Goal: Contribute content: Contribute content

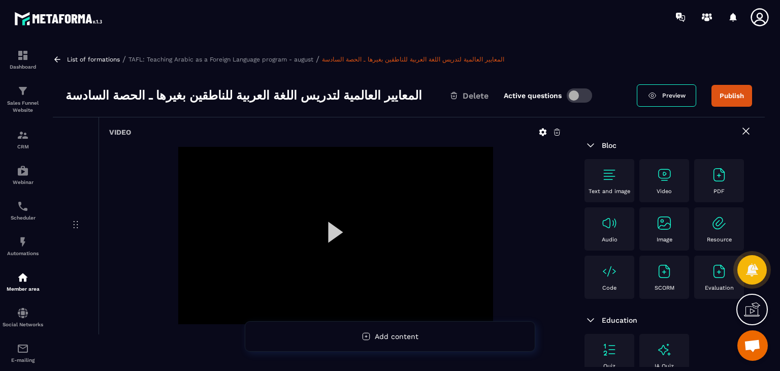
click at [677, 191] on div "Video" at bounding box center [664, 181] width 40 height 28
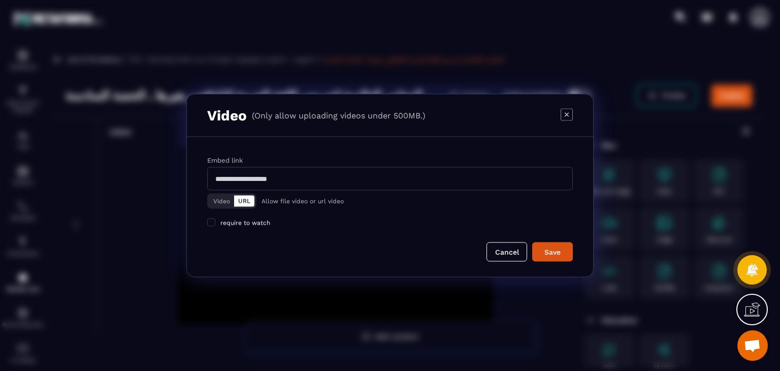
click at [223, 201] on button "Video" at bounding box center [221, 201] width 25 height 11
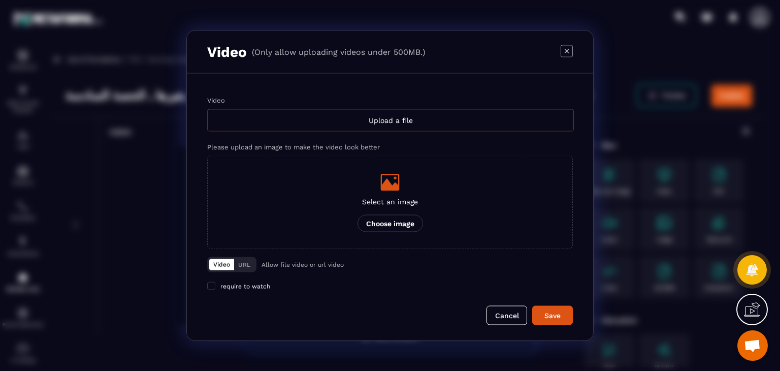
click at [371, 126] on div "Upload a file" at bounding box center [390, 120] width 367 height 22
click at [0, 0] on input "Video Upload a file" at bounding box center [0, 0] width 0 height 0
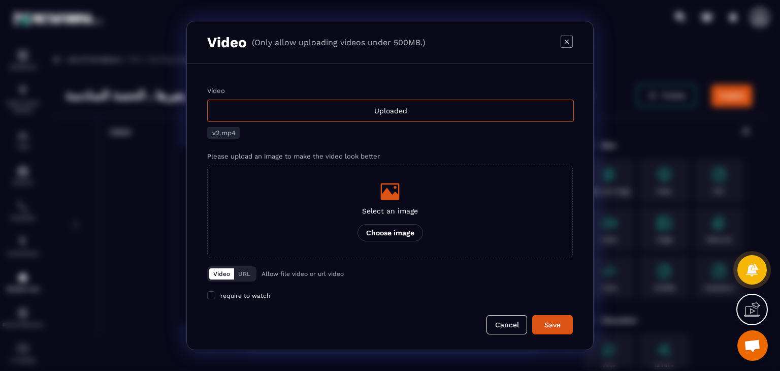
click at [548, 337] on div "Video Uploaded v2.mp4 Please upload an image to make the video look better Sele…" at bounding box center [390, 206] width 406 height 285
click at [550, 330] on button "Save" at bounding box center [552, 324] width 41 height 19
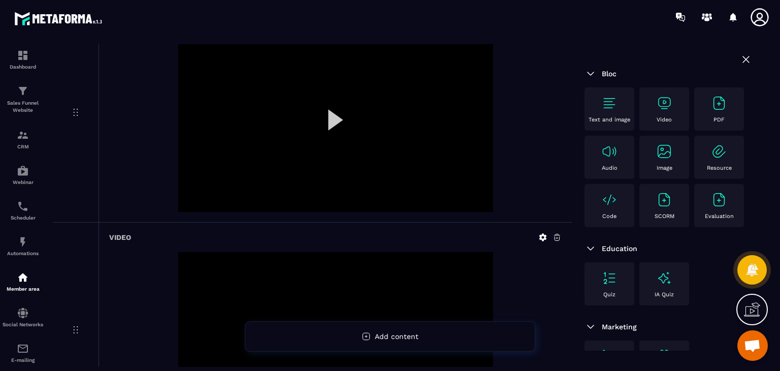
scroll to position [236, 0]
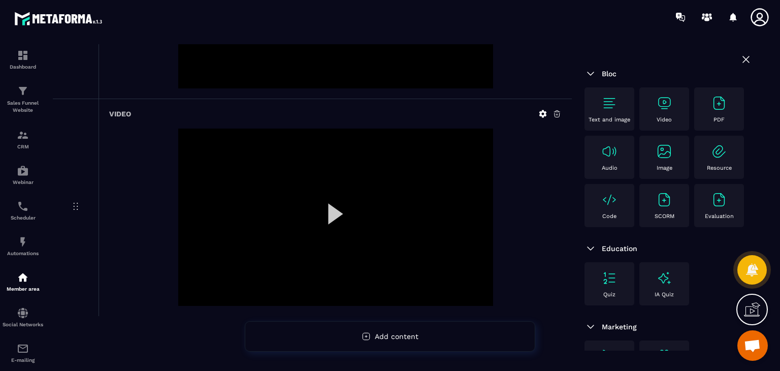
click at [673, 96] on div "Video" at bounding box center [664, 109] width 40 height 28
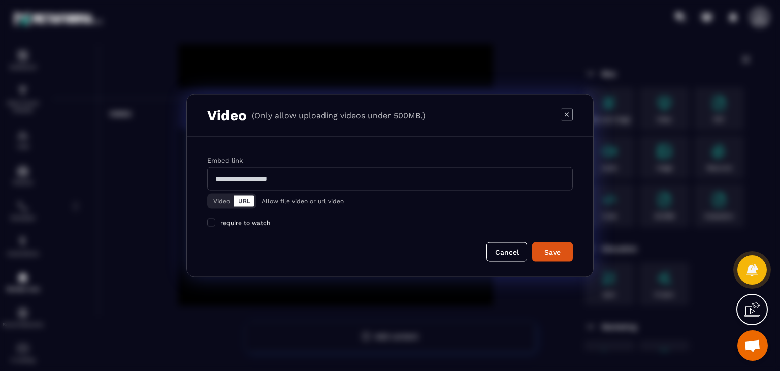
click at [215, 206] on button "Video" at bounding box center [221, 201] width 25 height 11
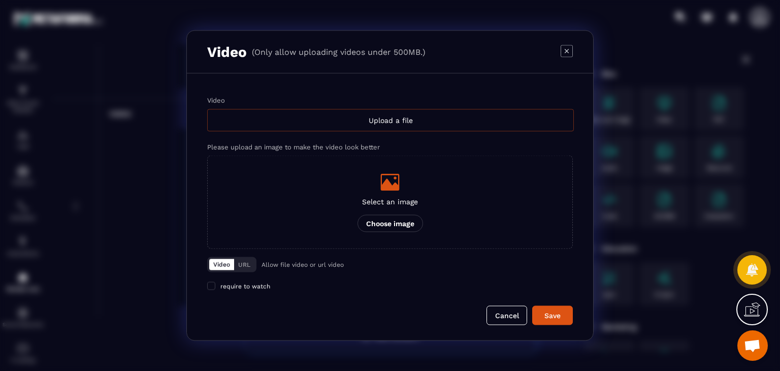
click at [381, 116] on div "Upload a file" at bounding box center [390, 120] width 367 height 22
click at [0, 0] on input "Video Upload a file" at bounding box center [0, 0] width 0 height 0
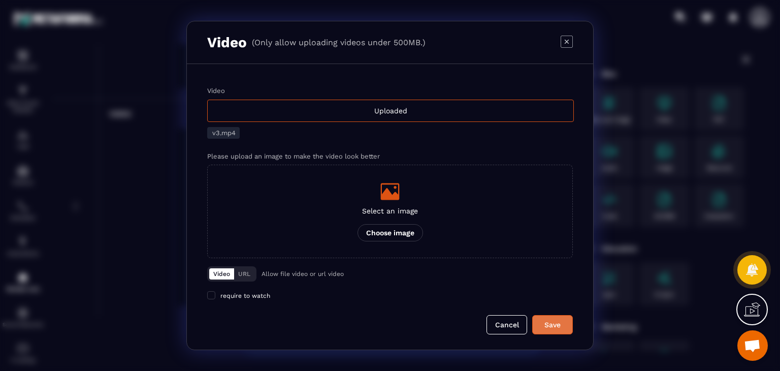
click at [546, 320] on div "Save" at bounding box center [552, 324] width 27 height 10
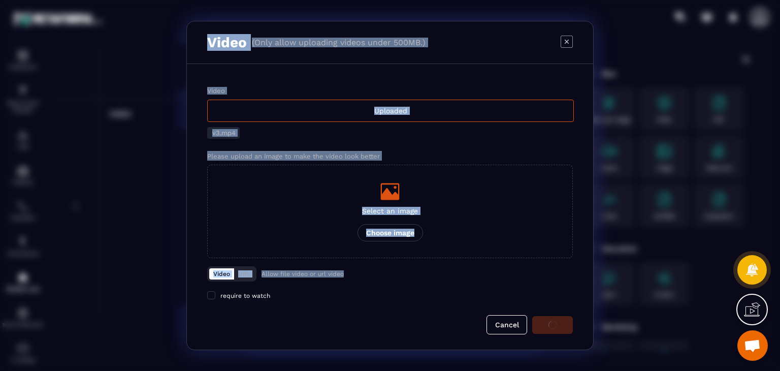
drag, startPoint x: 350, startPoint y: 276, endPoint x: 201, endPoint y: 27, distance: 290.4
click at [201, 27] on div "Video (Only allow uploading videos under 500MB.) Video Uploaded v3.mp4 Please u…" at bounding box center [389, 185] width 407 height 329
click at [327, 80] on div "Video Uploaded v3.mp4 Please upload an image to make the video look better Sele…" at bounding box center [390, 206] width 406 height 285
drag, startPoint x: 284, startPoint y: 302, endPoint x: 205, endPoint y: 30, distance: 283.5
click at [205, 30] on div "Video (Only allow uploading videos under 500MB.) Video Uploaded v3.mp4 Please u…" at bounding box center [389, 185] width 407 height 329
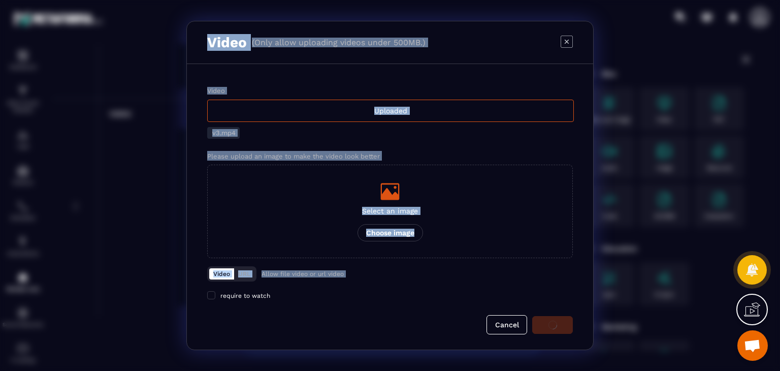
click at [249, 78] on div "Video Uploaded v3.mp4 Please upload an image to make the video look better Sele…" at bounding box center [390, 206] width 406 height 285
drag, startPoint x: 268, startPoint y: 299, endPoint x: 198, endPoint y: 34, distance: 274.3
click at [197, 34] on div "Video (Only allow uploading videos under 500MB.) Video Uploaded v3.mp4 Please u…" at bounding box center [389, 185] width 407 height 329
click at [304, 65] on div "Video Uploaded v3.mp4 Please upload an image to make the video look better Sele…" at bounding box center [390, 206] width 406 height 285
drag, startPoint x: 290, startPoint y: 277, endPoint x: 199, endPoint y: 19, distance: 273.5
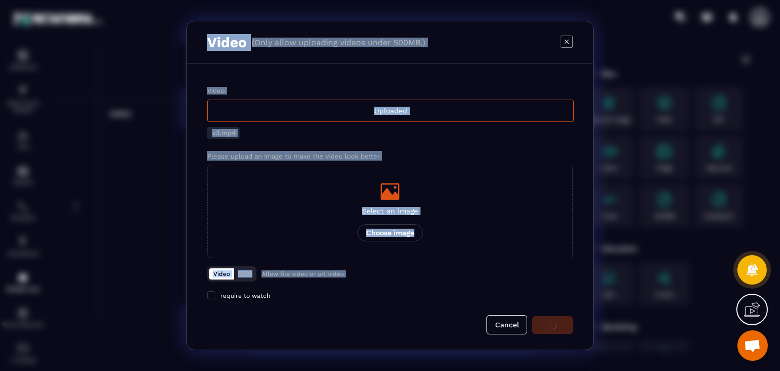
click at [199, 19] on section "Video (Only allow uploading videos under 500MB.) Video Uploaded v3.mp4 Please u…" at bounding box center [390, 185] width 780 height 371
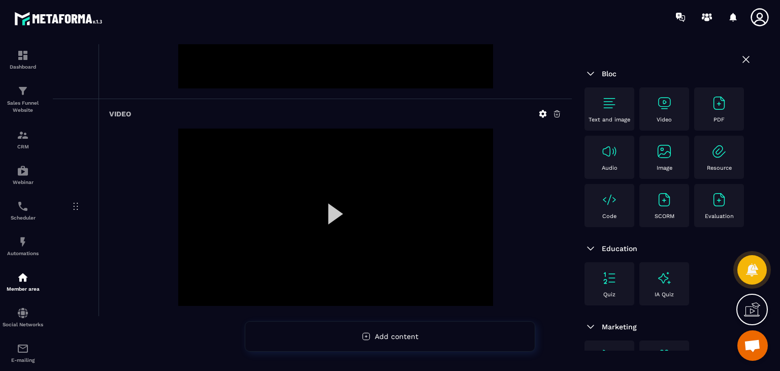
click at [515, 115] on div "Video" at bounding box center [335, 113] width 452 height 9
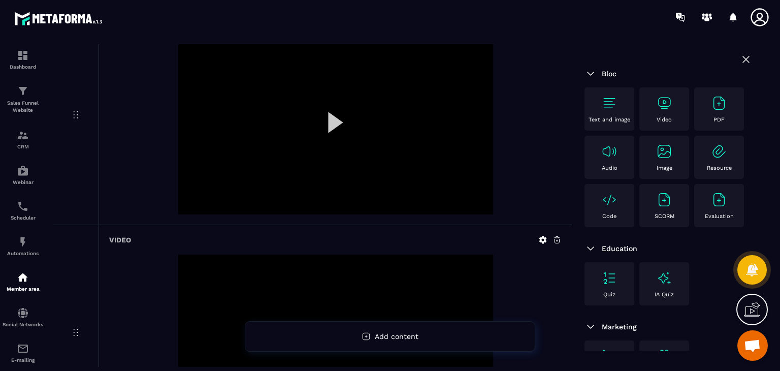
scroll to position [0, 0]
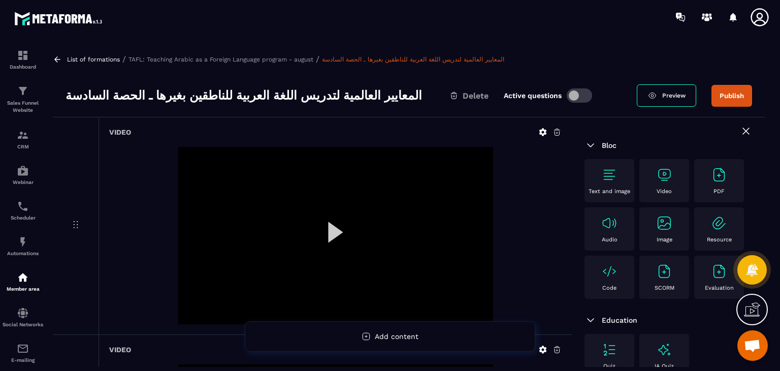
click at [334, 238] on div at bounding box center [335, 235] width 315 height 177
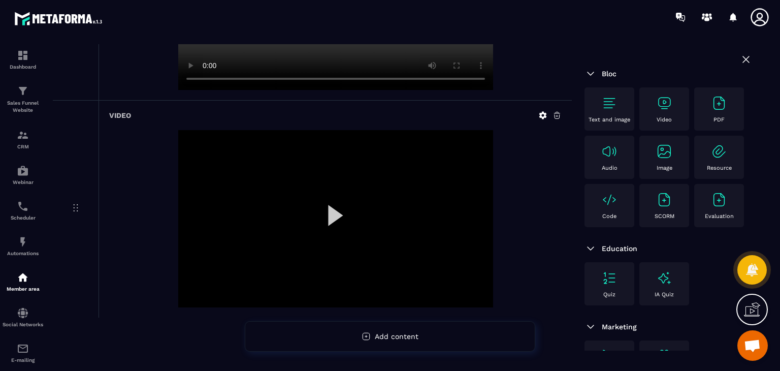
scroll to position [236, 0]
click at [337, 188] on div at bounding box center [335, 216] width 315 height 177
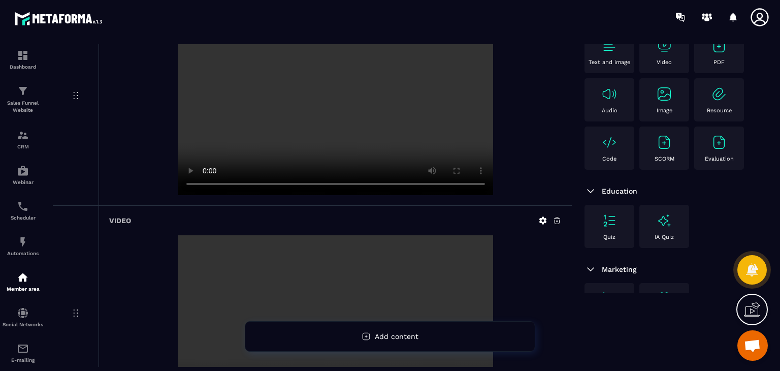
scroll to position [0, 0]
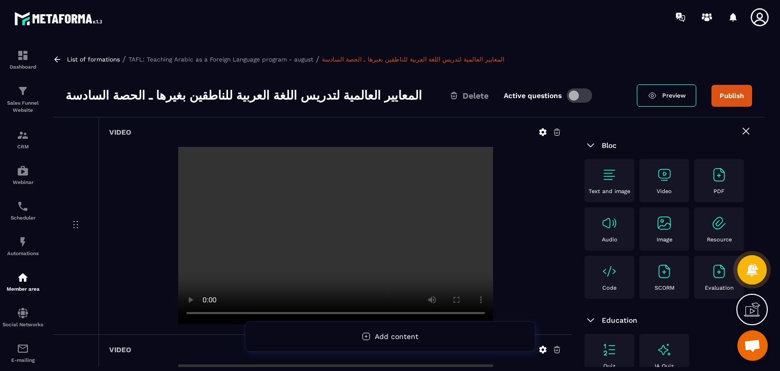
click at [676, 165] on div "Video" at bounding box center [664, 180] width 50 height 43
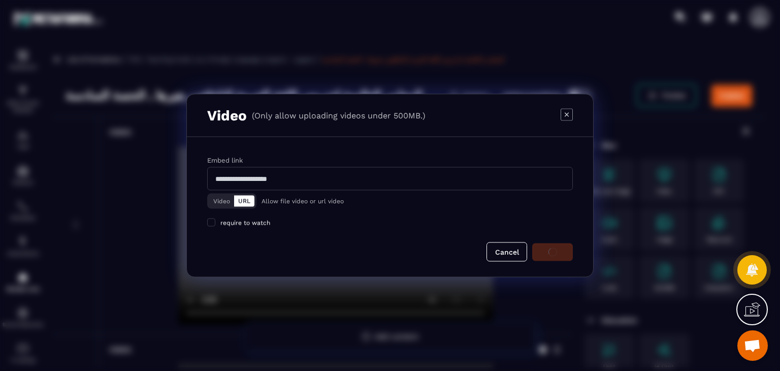
click at [218, 199] on button "Video" at bounding box center [221, 201] width 25 height 11
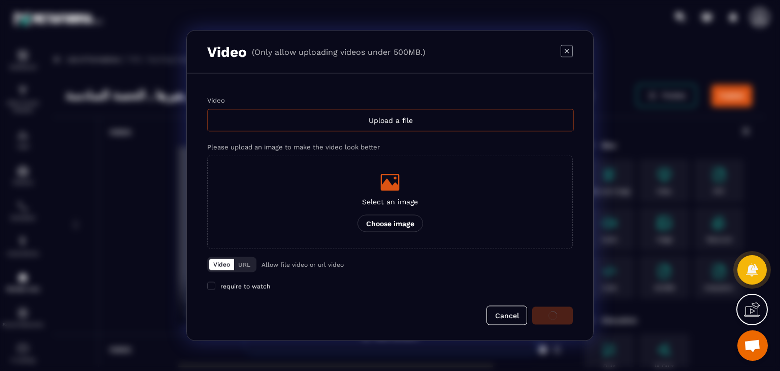
click at [403, 122] on div "Upload a file" at bounding box center [390, 120] width 367 height 22
click at [0, 0] on input "Video Upload a file" at bounding box center [0, 0] width 0 height 0
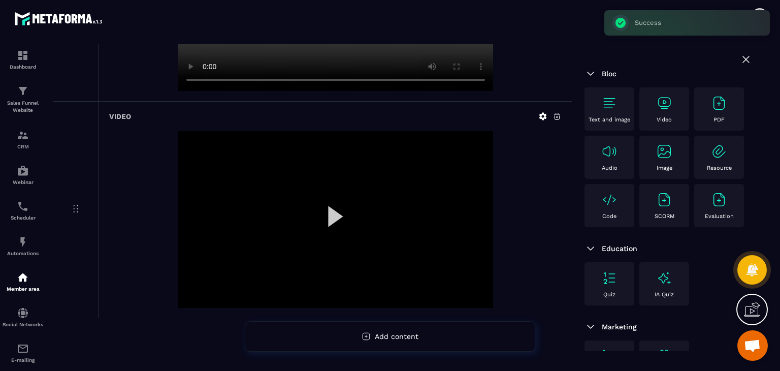
scroll to position [453, 0]
click at [322, 194] on div at bounding box center [335, 216] width 315 height 177
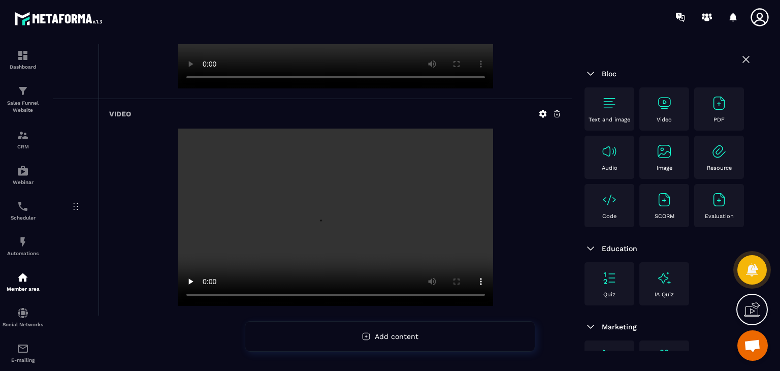
click at [549, 244] on div at bounding box center [335, 216] width 452 height 177
click at [661, 109] on img at bounding box center [664, 103] width 16 height 16
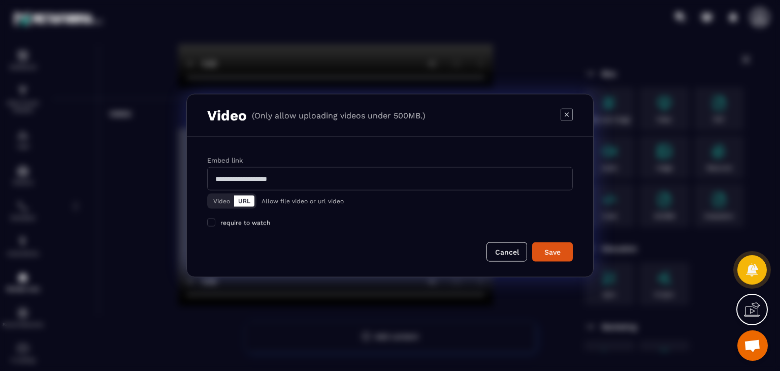
click at [214, 204] on button "Video" at bounding box center [221, 201] width 25 height 11
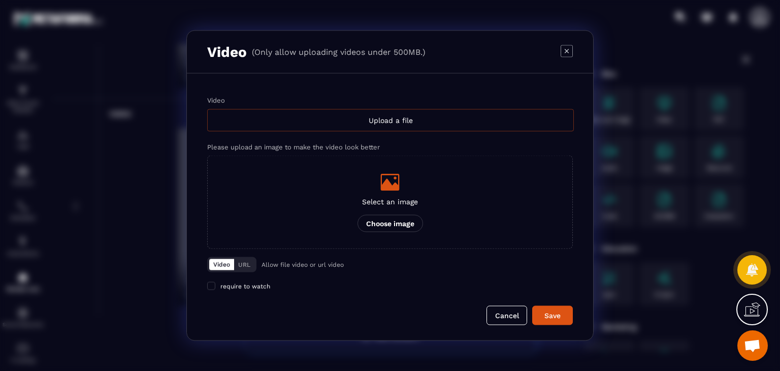
click at [413, 123] on div "Upload a file" at bounding box center [390, 120] width 367 height 22
click at [0, 0] on input "Video Upload a file" at bounding box center [0, 0] width 0 height 0
click at [562, 49] on icon "Modal window" at bounding box center [567, 51] width 12 height 12
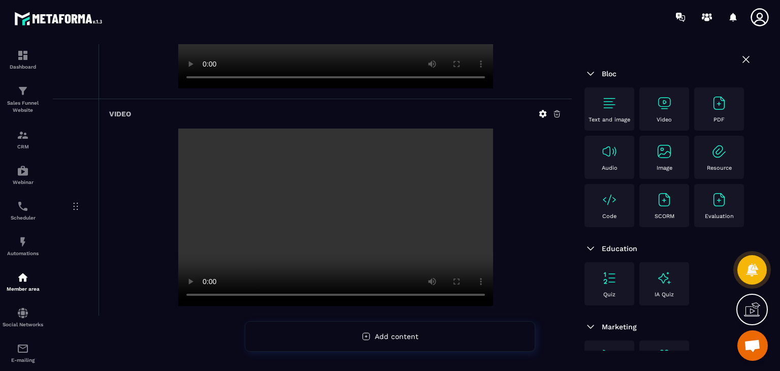
click at [481, 110] on div "Video" at bounding box center [335, 113] width 452 height 9
click at [659, 114] on div "Video" at bounding box center [664, 109] width 40 height 28
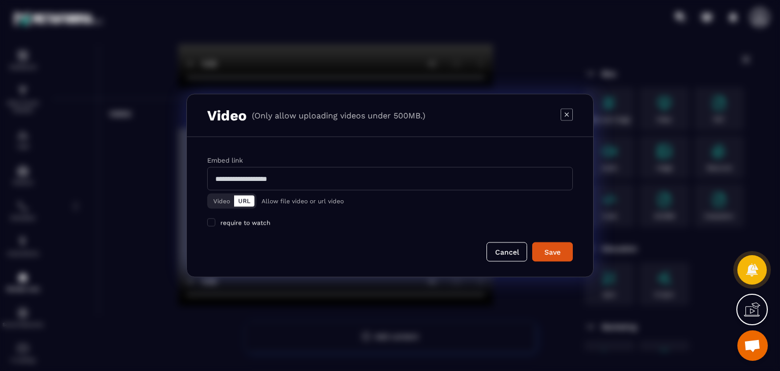
click at [217, 201] on button "Video" at bounding box center [221, 201] width 25 height 11
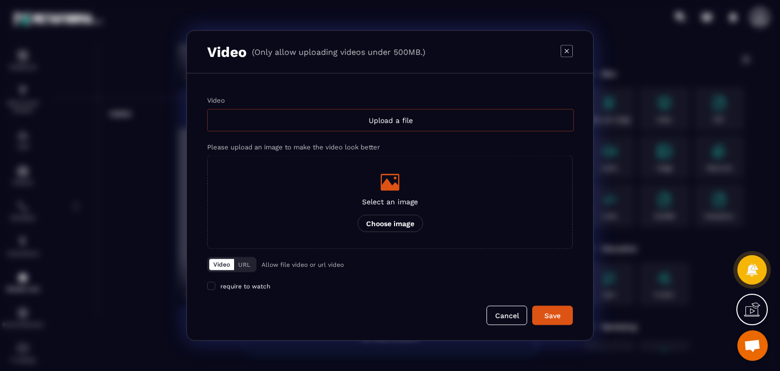
click at [367, 122] on div "Upload a file" at bounding box center [390, 120] width 367 height 22
click at [0, 0] on input "Video Upload a file" at bounding box center [0, 0] width 0 height 0
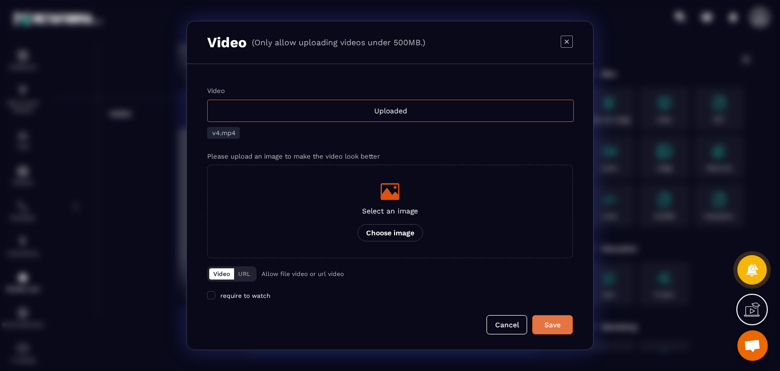
click at [560, 316] on button "Save" at bounding box center [552, 324] width 41 height 19
click at [517, 332] on button "Cancel" at bounding box center [506, 324] width 41 height 19
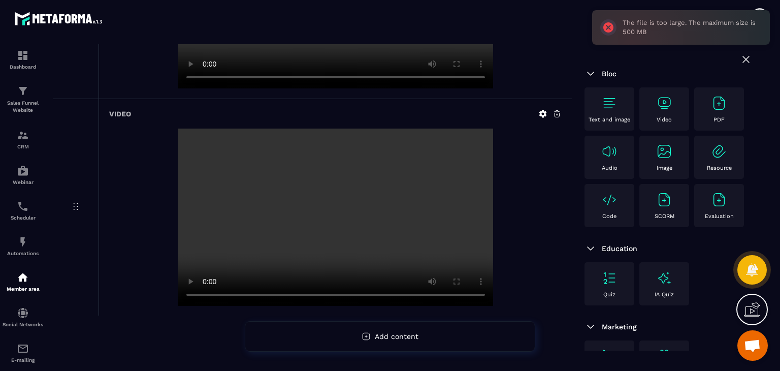
click at [155, 3] on div at bounding box center [449, 17] width 661 height 34
click at [569, 227] on div "Video" at bounding box center [335, 207] width 473 height 217
